Goal: Task Accomplishment & Management: Complete application form

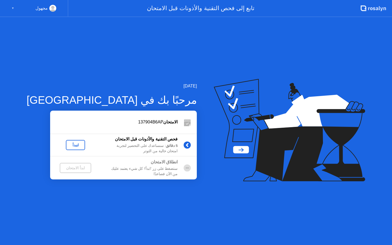
click at [71, 146] on div "لنبدأ" at bounding box center [75, 145] width 15 height 4
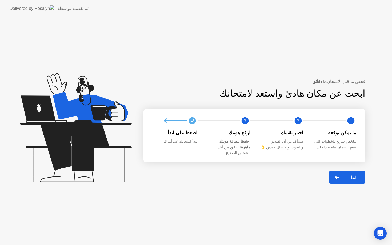
click at [338, 176] on icon at bounding box center [337, 177] width 4 height 3
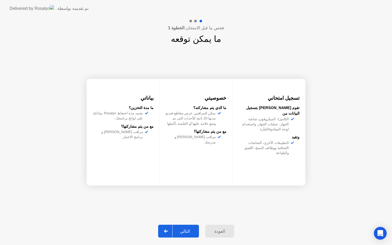
click at [168, 234] on div at bounding box center [166, 231] width 13 height 12
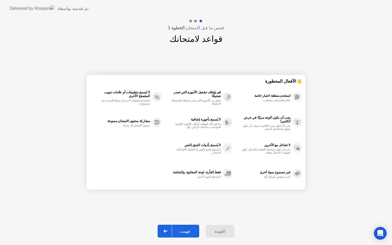
click at [167, 229] on div at bounding box center [165, 231] width 13 height 12
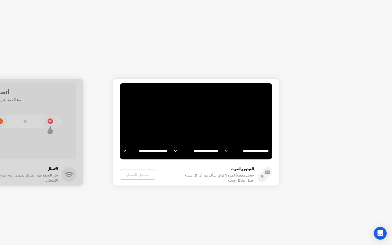
select select "**********"
select select "*******"
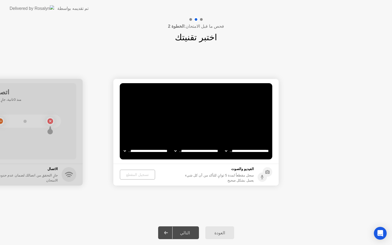
click at [171, 232] on div at bounding box center [166, 232] width 13 height 12
click at [142, 175] on div "تسجيل المقطع" at bounding box center [136, 174] width 31 height 4
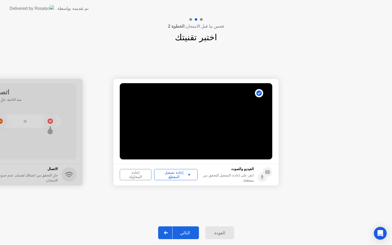
click at [172, 233] on div at bounding box center [166, 232] width 13 height 12
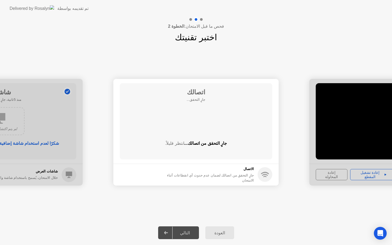
click at [174, 58] on div "**********" at bounding box center [196, 132] width 392 height 177
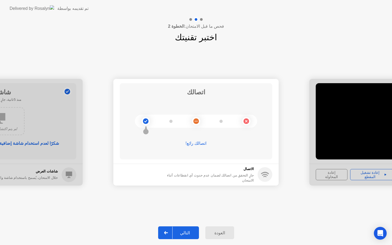
click at [172, 236] on div at bounding box center [166, 232] width 13 height 12
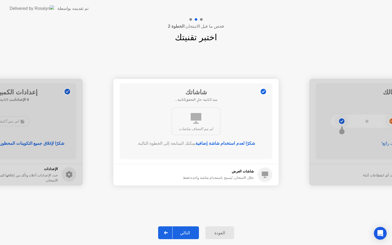
click at [168, 234] on icon at bounding box center [166, 232] width 4 height 3
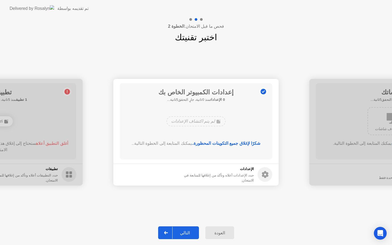
click at [171, 234] on div at bounding box center [166, 232] width 13 height 12
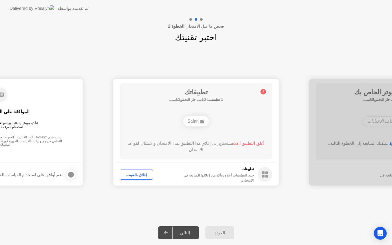
click at [206, 120] on div "Safari" at bounding box center [196, 121] width 26 height 10
click at [202, 120] on rect at bounding box center [202, 122] width 4 height 4
click at [183, 233] on div "التالي" at bounding box center [184, 232] width 25 height 5
click at [139, 172] on div "إغلاق بالقوة..." at bounding box center [136, 174] width 30 height 4
drag, startPoint x: 185, startPoint y: 157, endPoint x: 209, endPoint y: 156, distance: 24.8
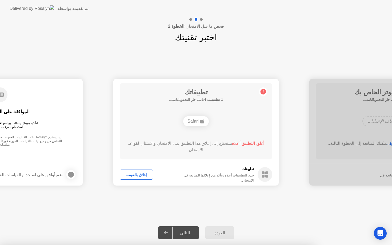
click at [144, 178] on button "إغلاق بالقوة..." at bounding box center [136, 174] width 33 height 10
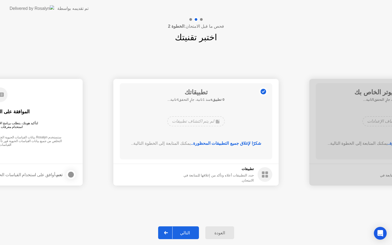
click at [172, 231] on div at bounding box center [166, 232] width 13 height 12
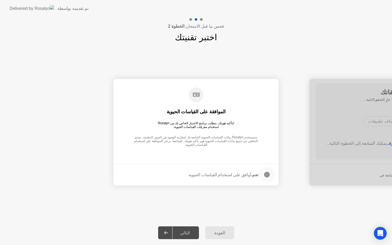
click at [224, 173] on div "نعم، أوافق على استخدام القياسات الحيوية" at bounding box center [223, 174] width 70 height 5
click at [265, 172] on div at bounding box center [267, 174] width 6 height 6
click at [171, 234] on div at bounding box center [166, 232] width 13 height 12
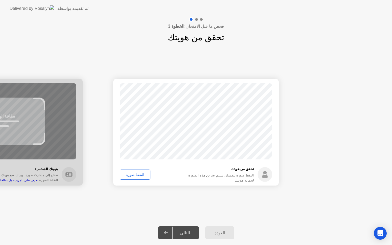
click at [138, 178] on button "التقط صورة" at bounding box center [135, 174] width 31 height 10
click at [171, 234] on div at bounding box center [166, 232] width 13 height 12
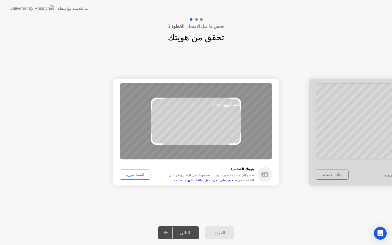
click at [160, 205] on div "نجاح تم التقاط الصورة بشكل صحيح تحقق من هويتك التقط صورة لنفسك. سيتم تخزين هذه …" at bounding box center [196, 132] width 392 height 177
click at [143, 177] on div "التقط صورة" at bounding box center [134, 174] width 27 height 4
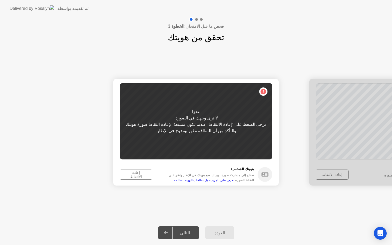
click at [137, 176] on div "إعادة الالتقاط" at bounding box center [135, 174] width 29 height 9
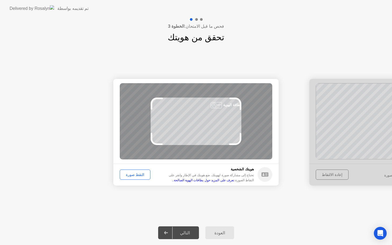
click at [140, 175] on div "التقط صورة" at bounding box center [134, 174] width 27 height 4
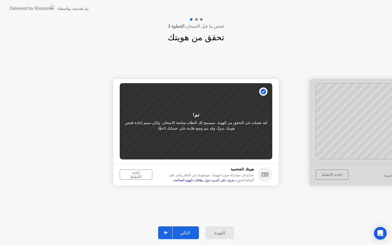
click at [177, 237] on button "التالي" at bounding box center [178, 232] width 41 height 13
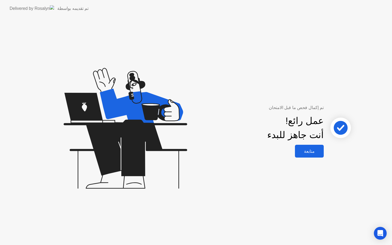
click at [309, 152] on div "متابعة" at bounding box center [309, 151] width 26 height 5
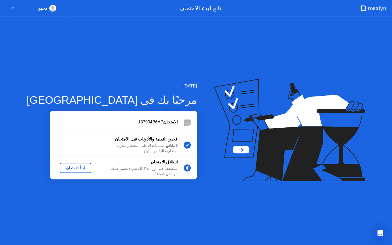
click at [63, 170] on div "ابدأ الامتحان" at bounding box center [75, 168] width 27 height 4
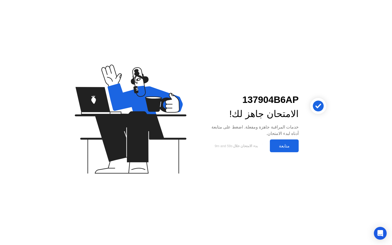
click at [286, 146] on div "متابعة" at bounding box center [284, 145] width 26 height 5
